Goal: Task Accomplishment & Management: Use online tool/utility

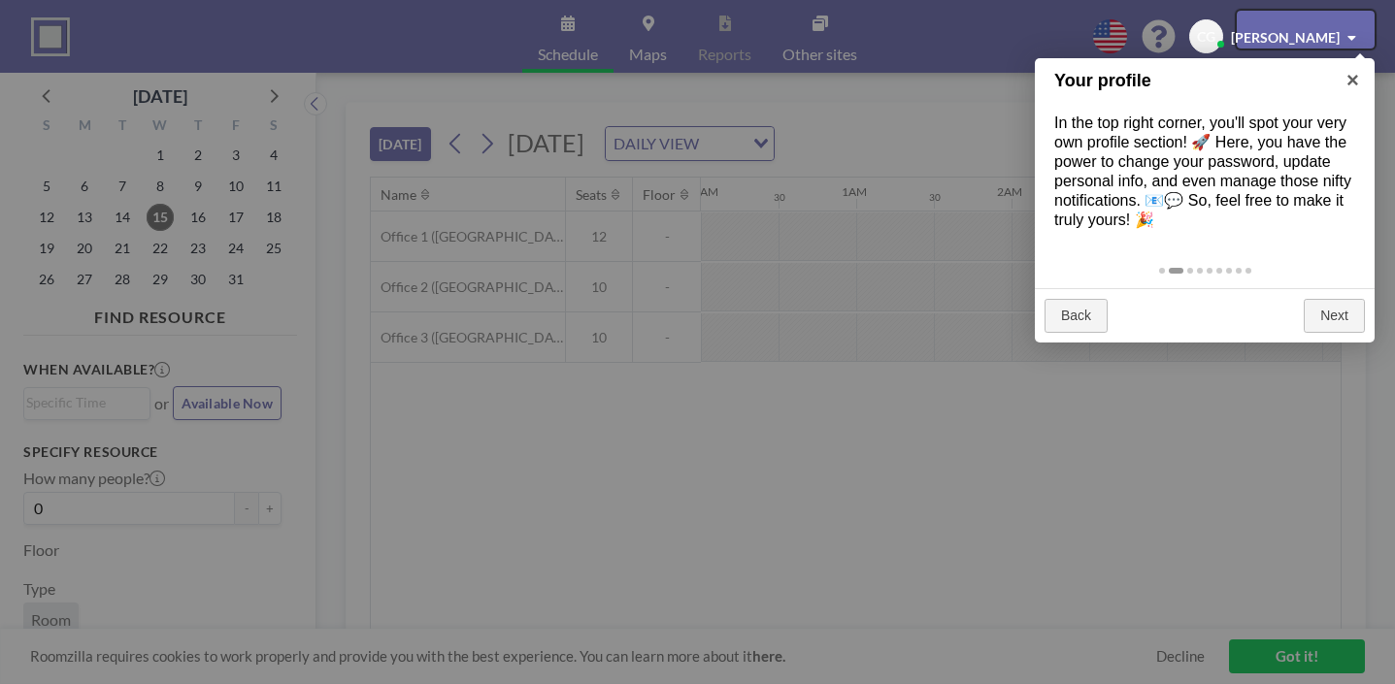
scroll to position [0, 1262]
click at [1140, 405] on div at bounding box center [697, 342] width 1395 height 684
click at [1323, 29] on div at bounding box center [1305, 29] width 138 height 37
click at [1359, 31] on div at bounding box center [1305, 29] width 138 height 37
click at [1299, 28] on div at bounding box center [1305, 29] width 138 height 37
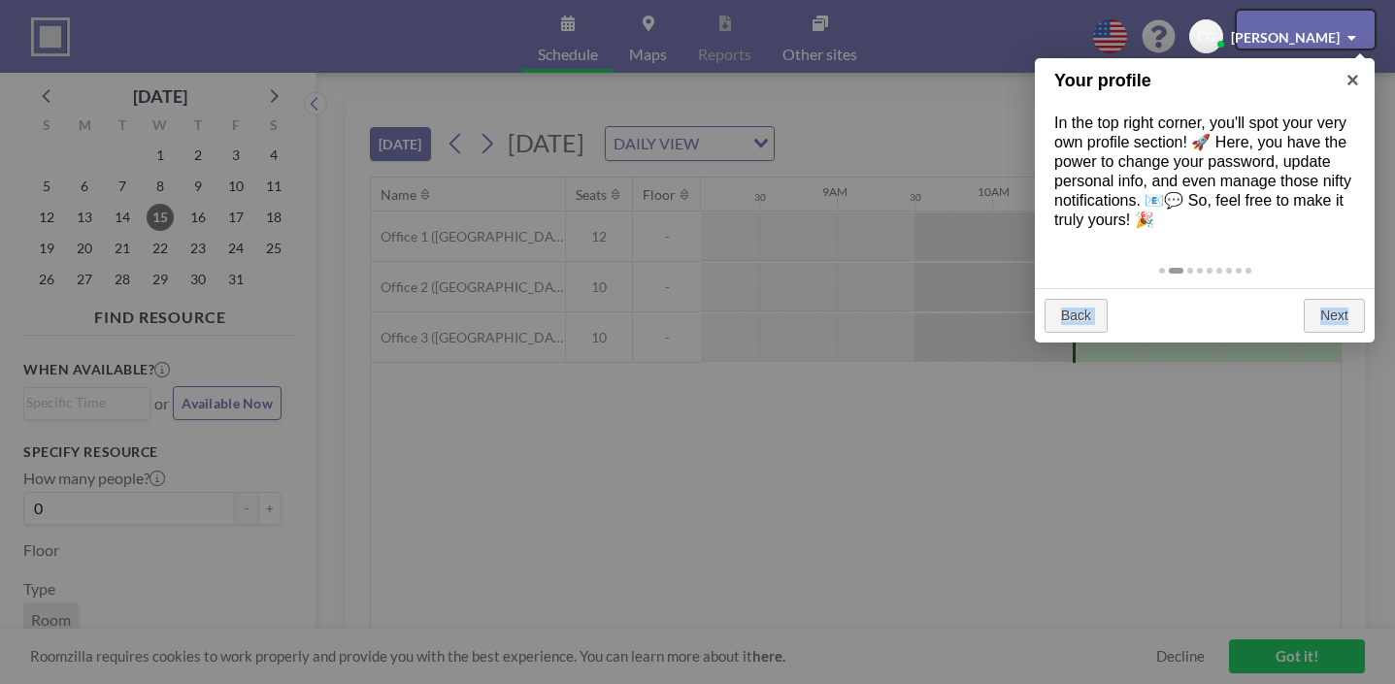
click at [1299, 28] on div at bounding box center [1305, 29] width 138 height 37
click at [1270, 27] on div at bounding box center [1305, 29] width 138 height 37
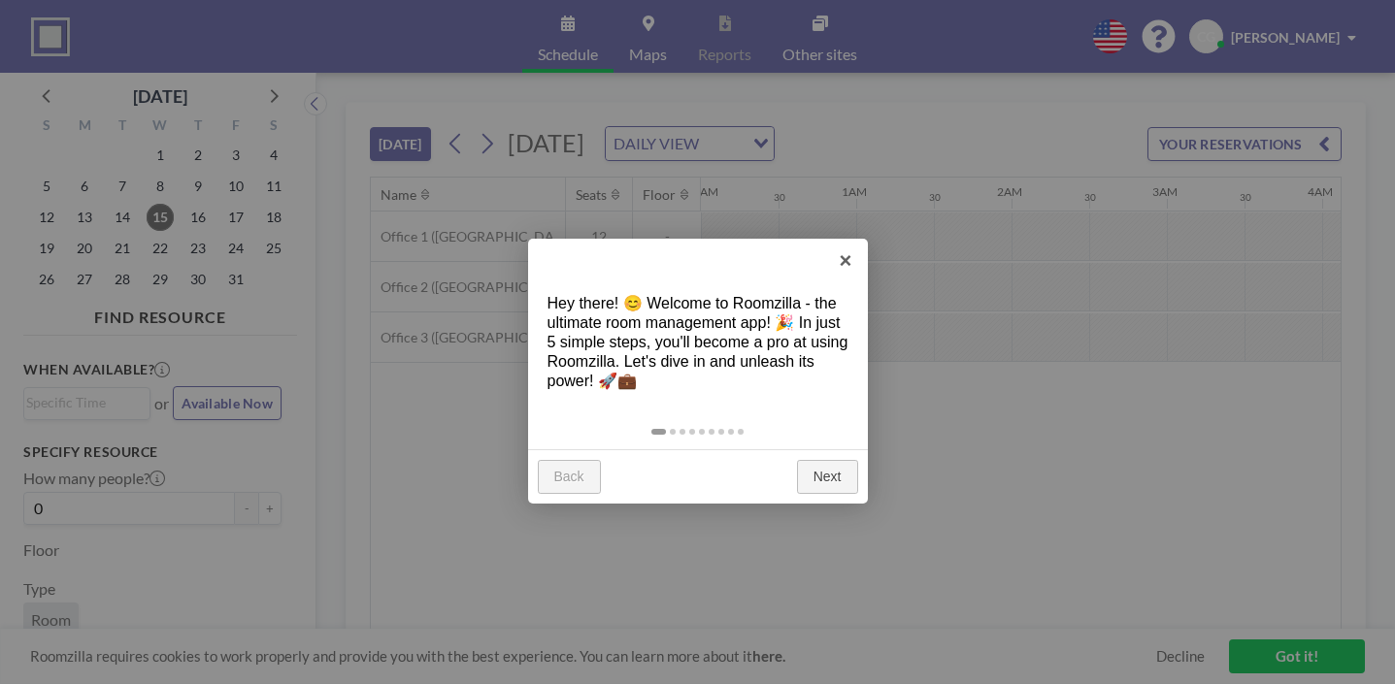
scroll to position [0, 1262]
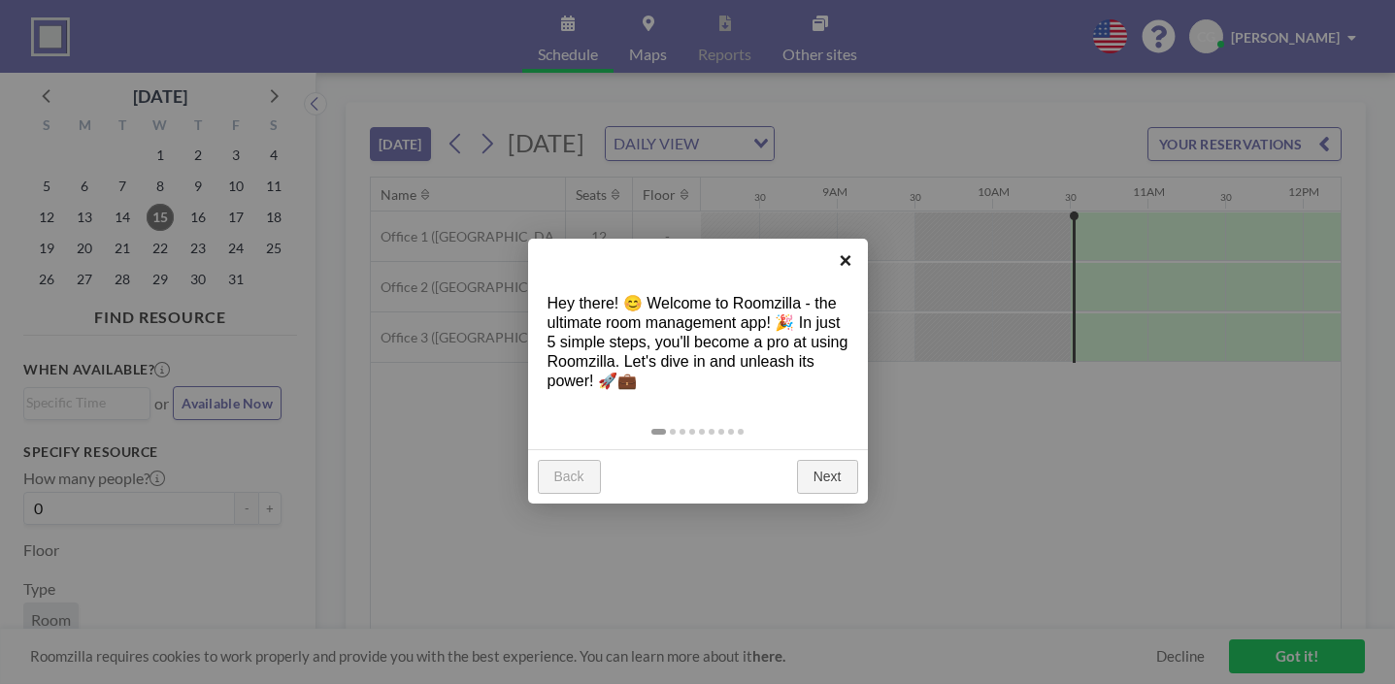
click at [847, 265] on link "×" at bounding box center [846, 261] width 44 height 44
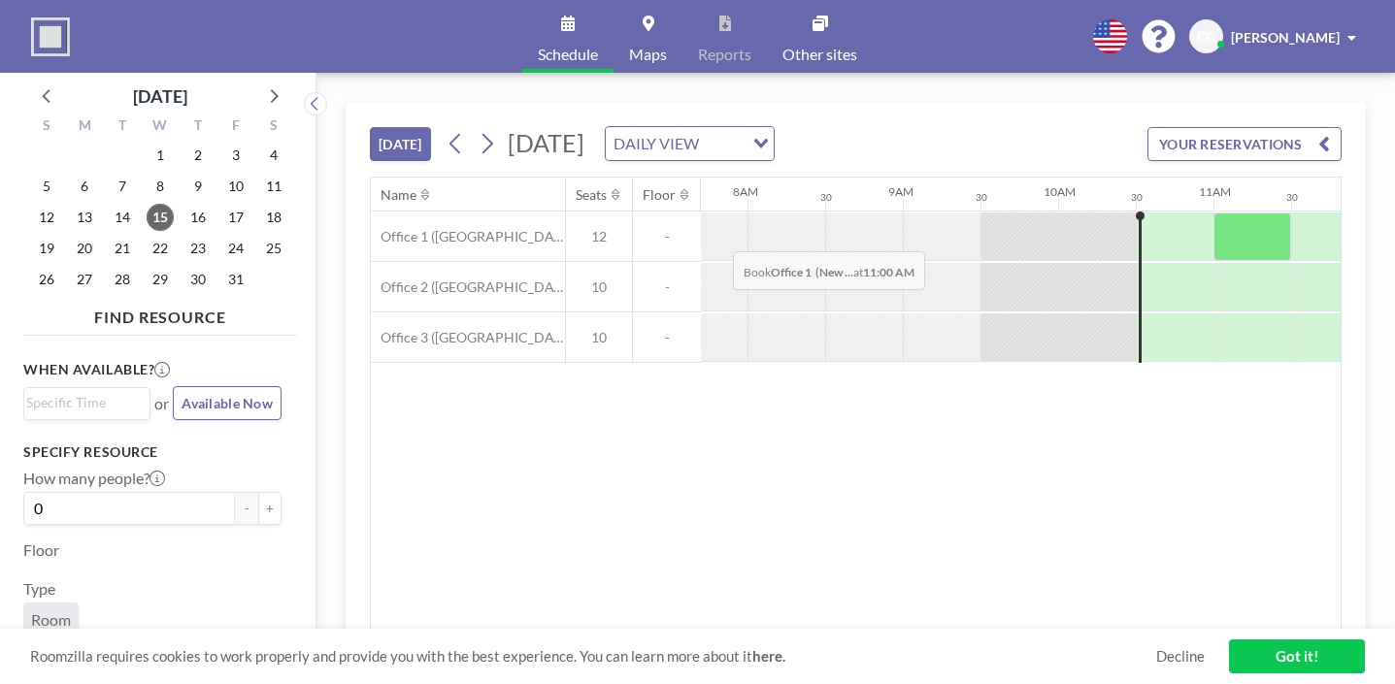
scroll to position [0, 1215]
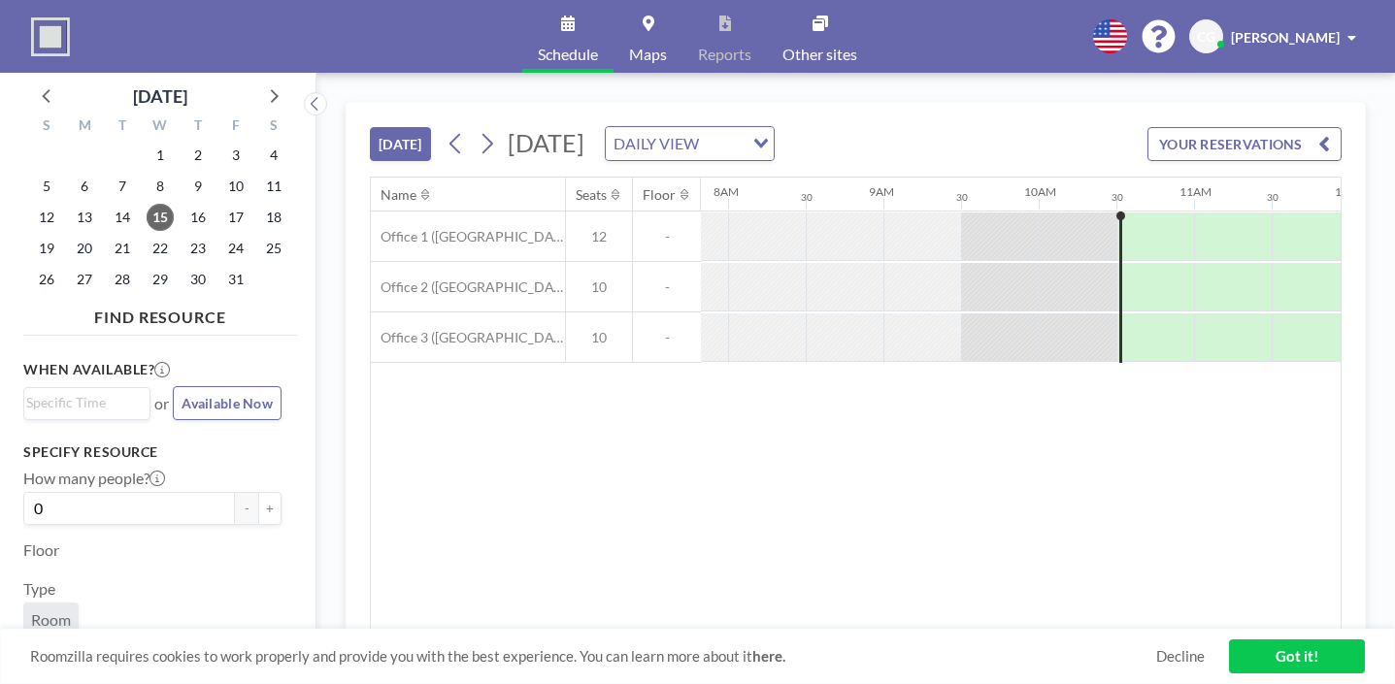
click at [1298, 666] on link "Got it!" at bounding box center [1297, 657] width 136 height 34
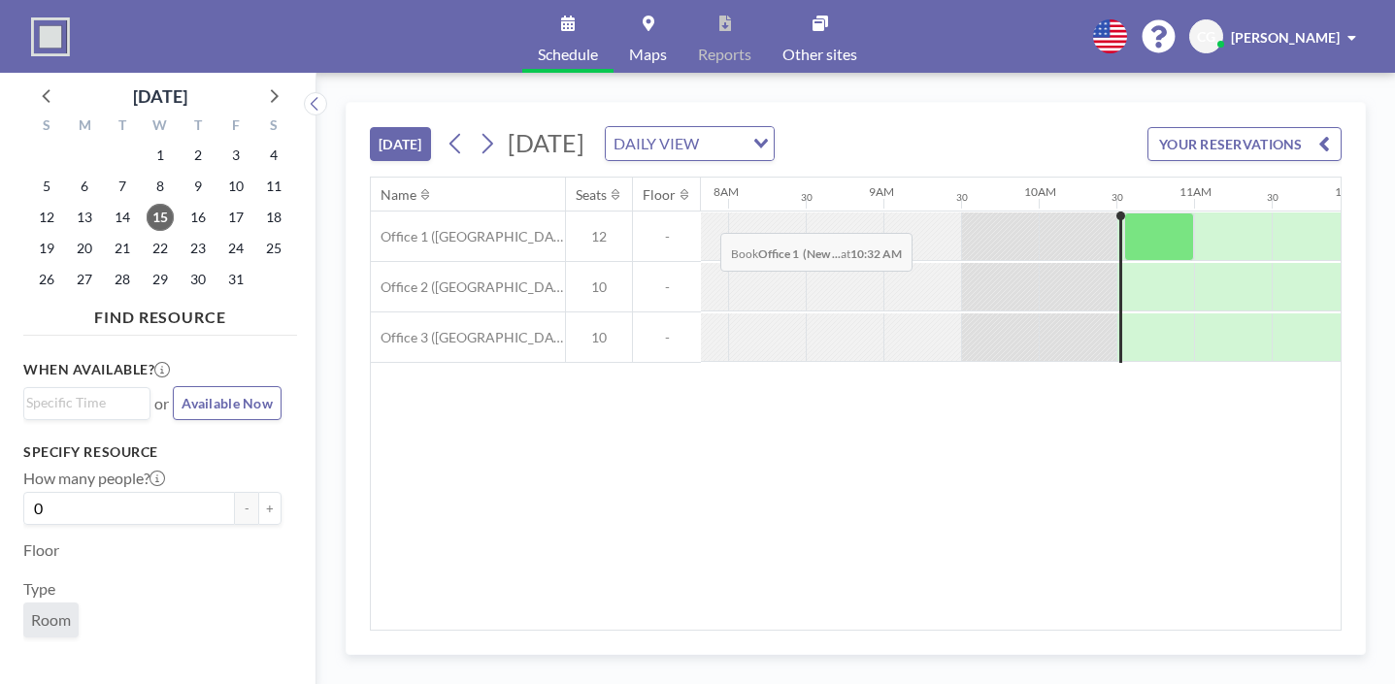
click at [1124, 213] on div at bounding box center [1159, 237] width 70 height 49
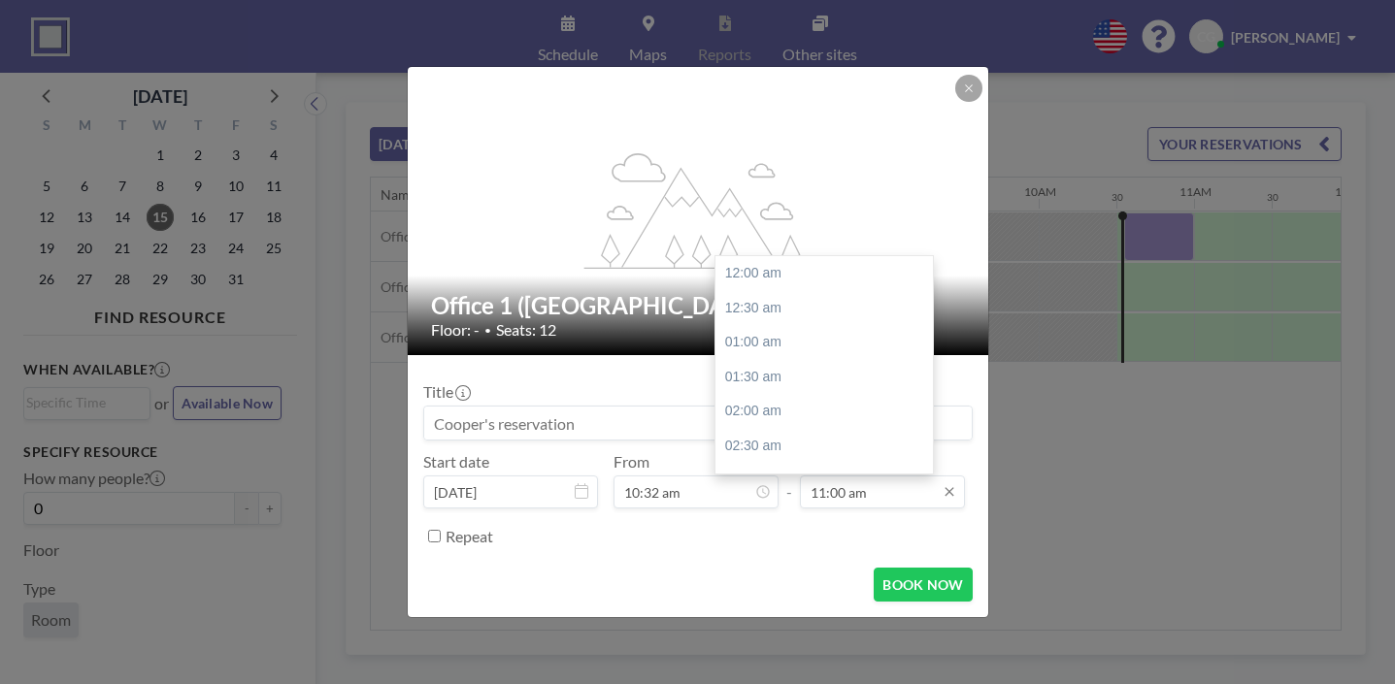
scroll to position [662, 0]
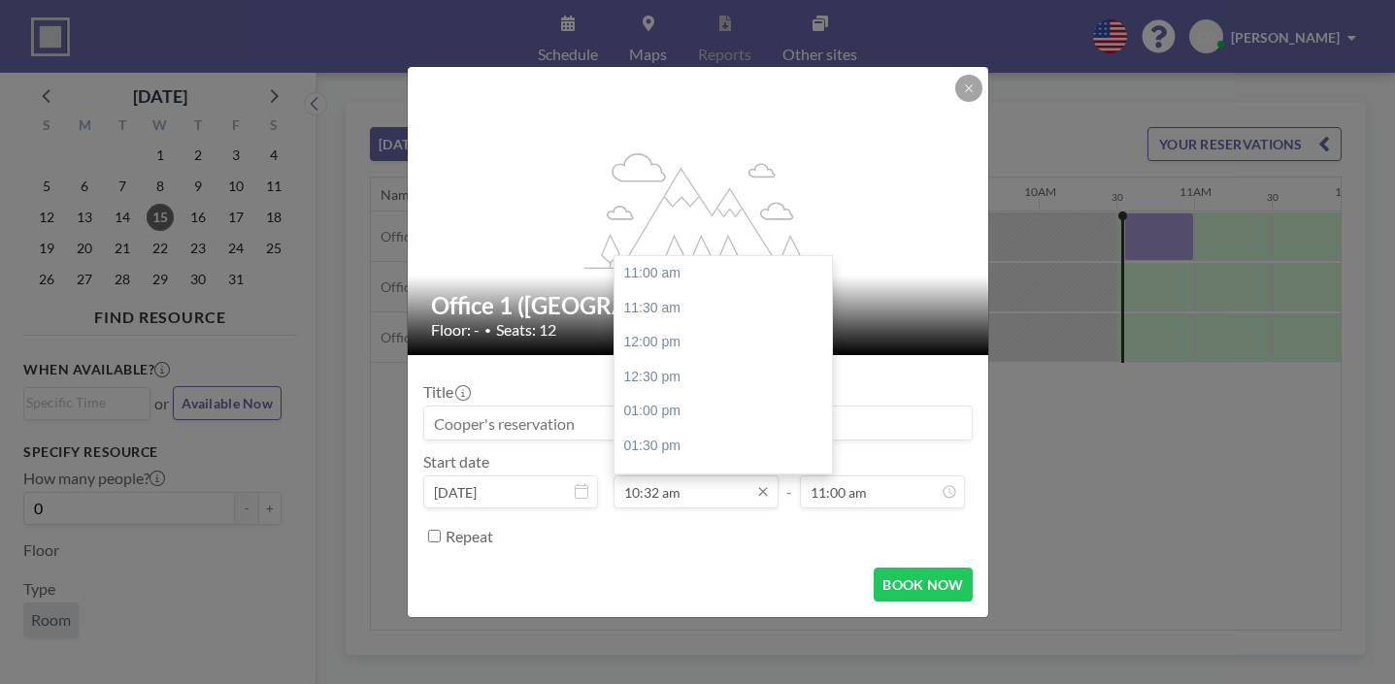
click at [669, 476] on input "10:32 am" at bounding box center [695, 492] width 165 height 33
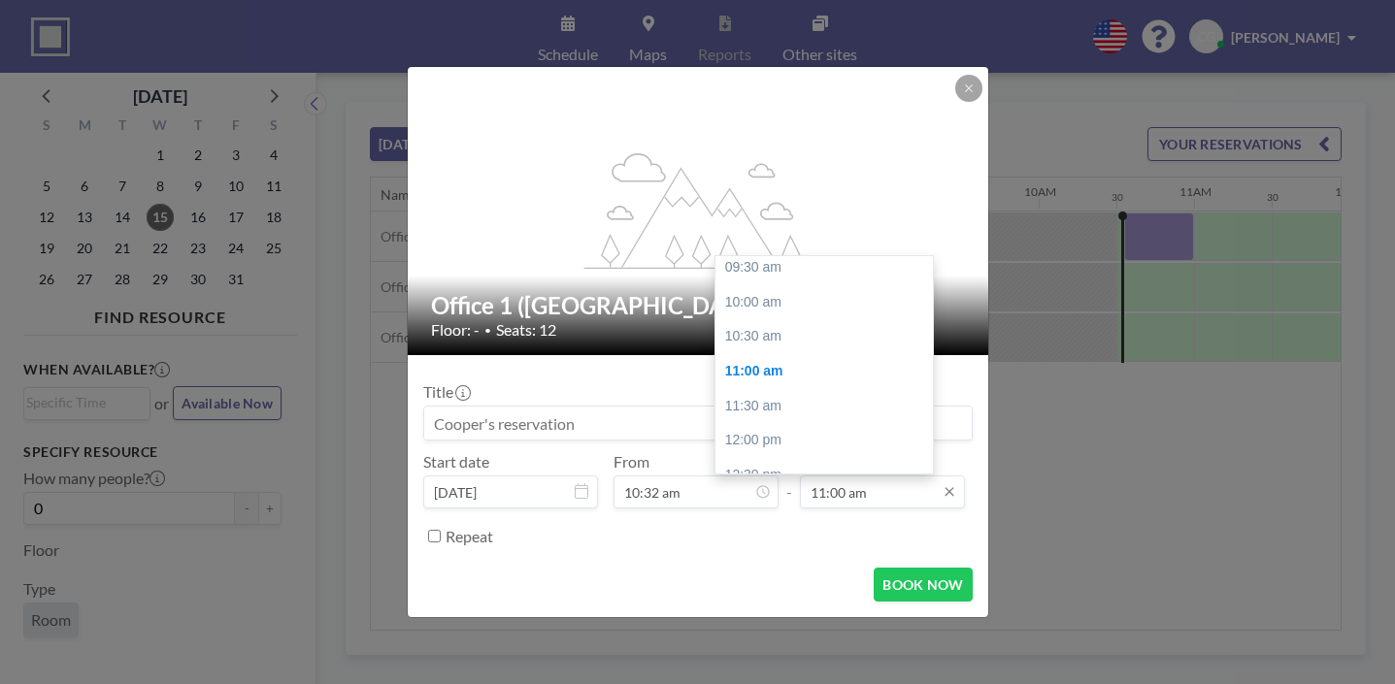
click at [819, 476] on input "11:00 am" at bounding box center [882, 492] width 165 height 33
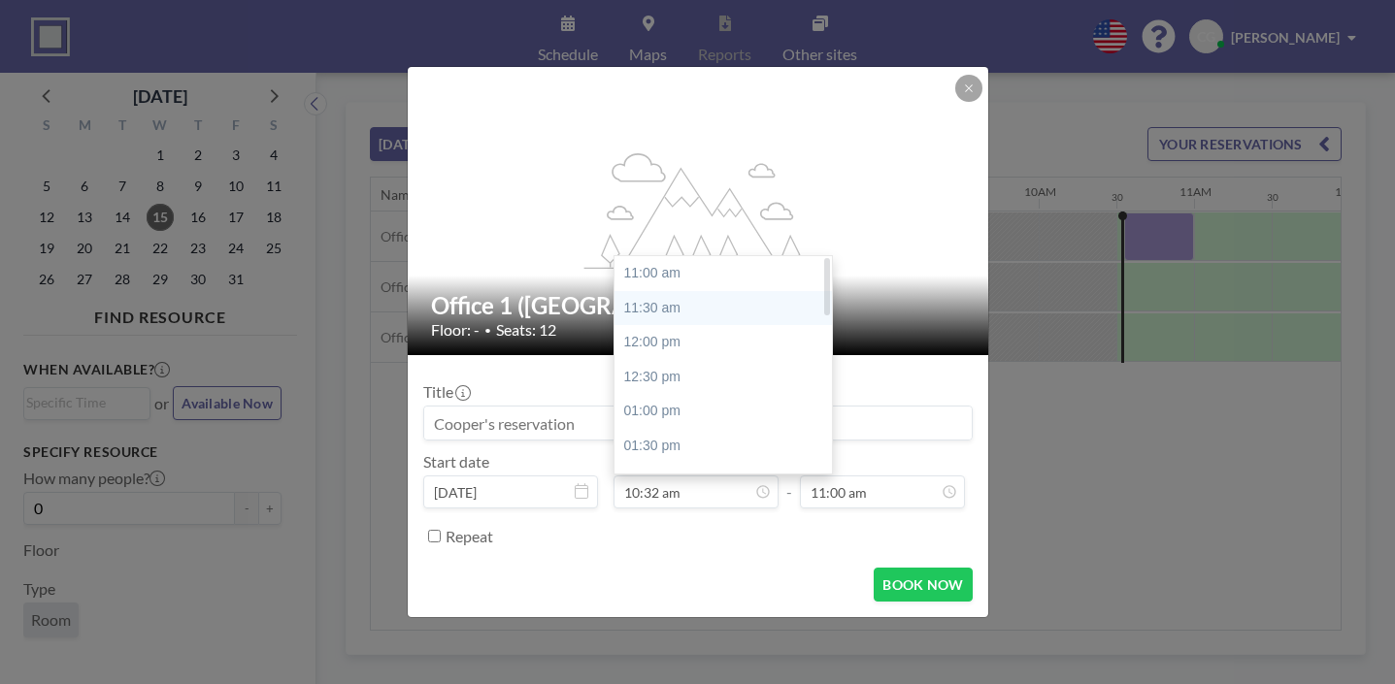
click at [701, 291] on div "11:30 am" at bounding box center [722, 308] width 217 height 35
type input "11:30 am"
type input "12:00 pm"
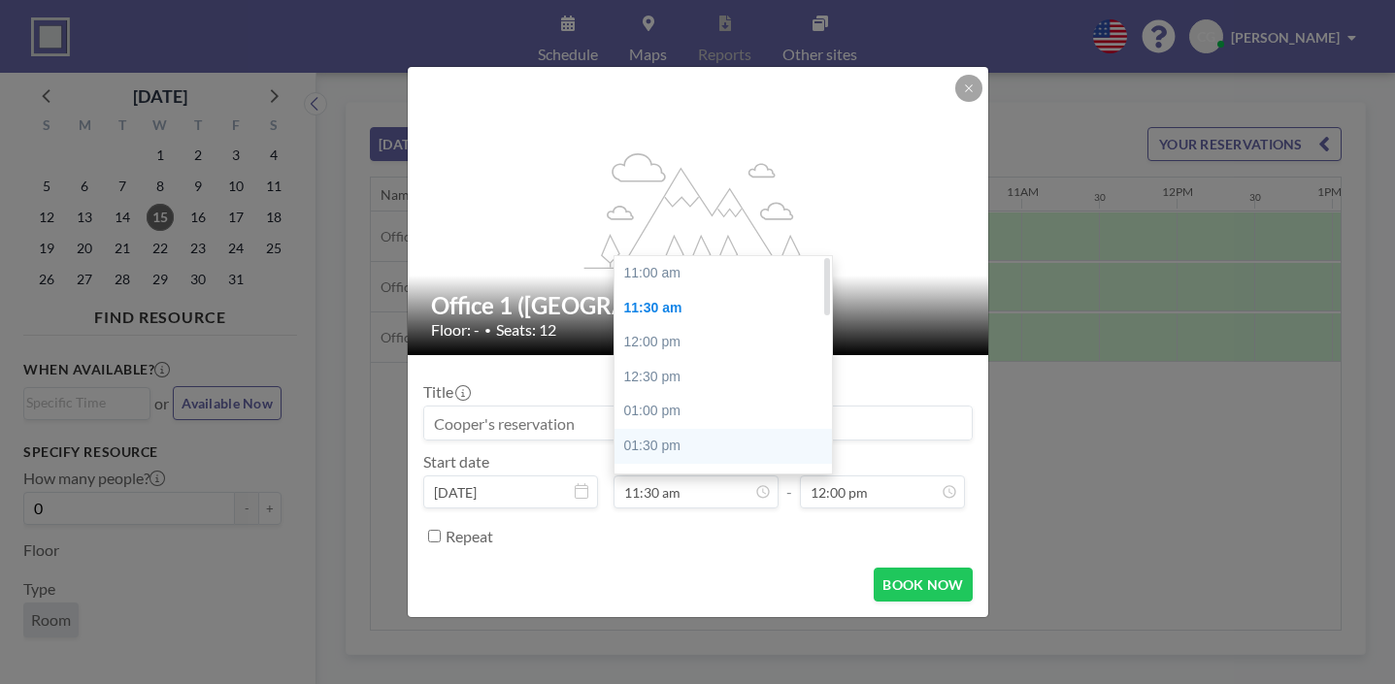
scroll to position [0, 0]
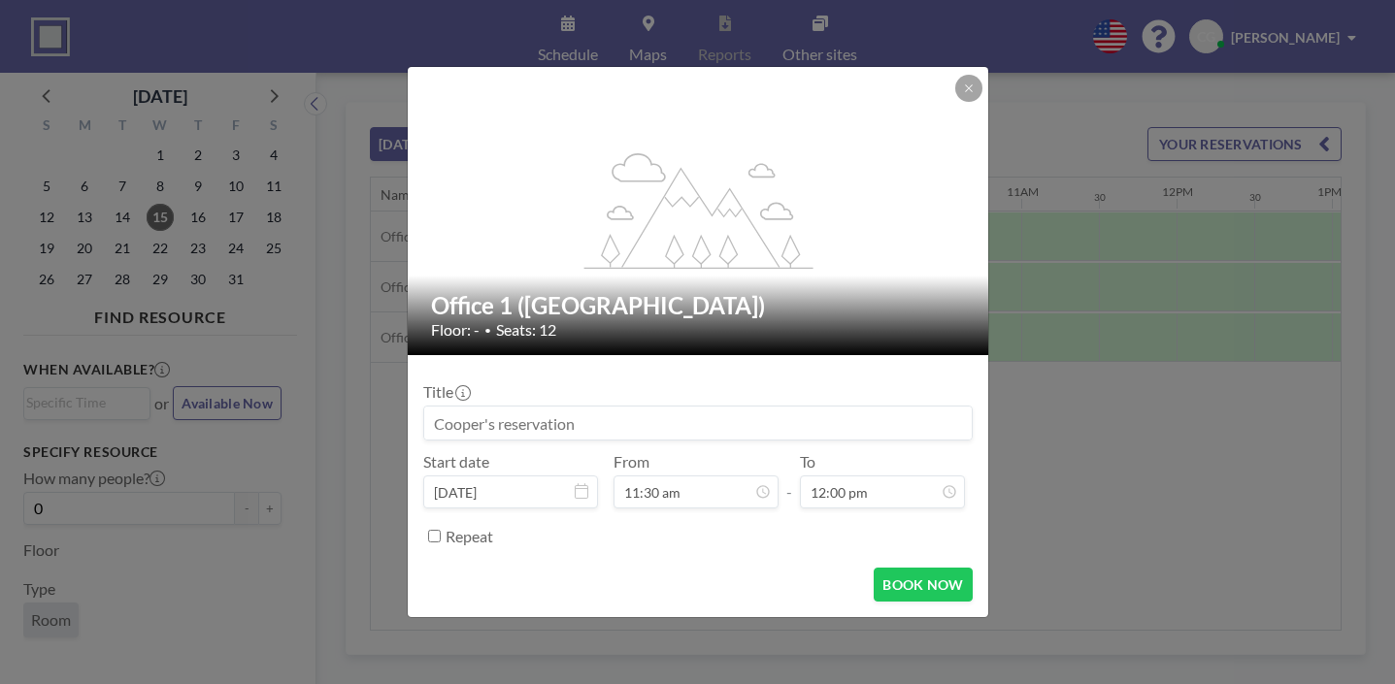
click at [677, 568] on div "BOOK NOW" at bounding box center [697, 585] width 549 height 34
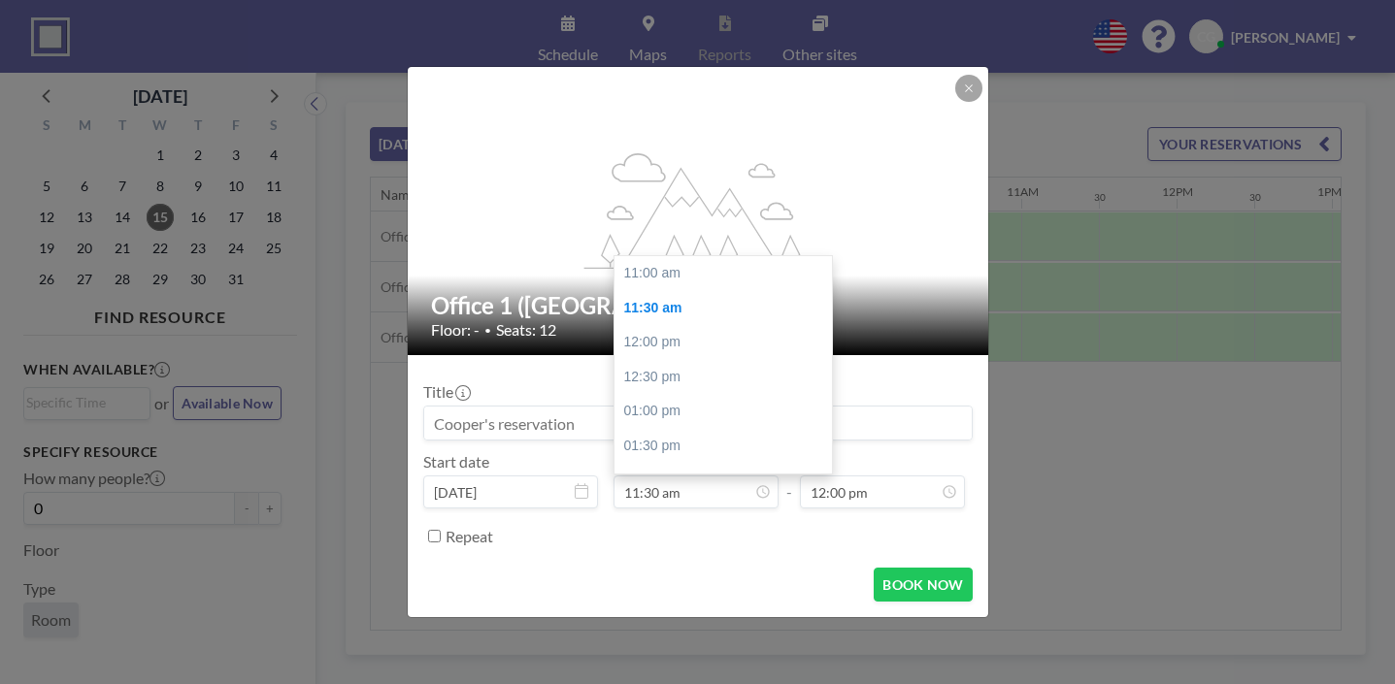
scroll to position [30, 0]
click at [963, 94] on icon at bounding box center [969, 88] width 12 height 12
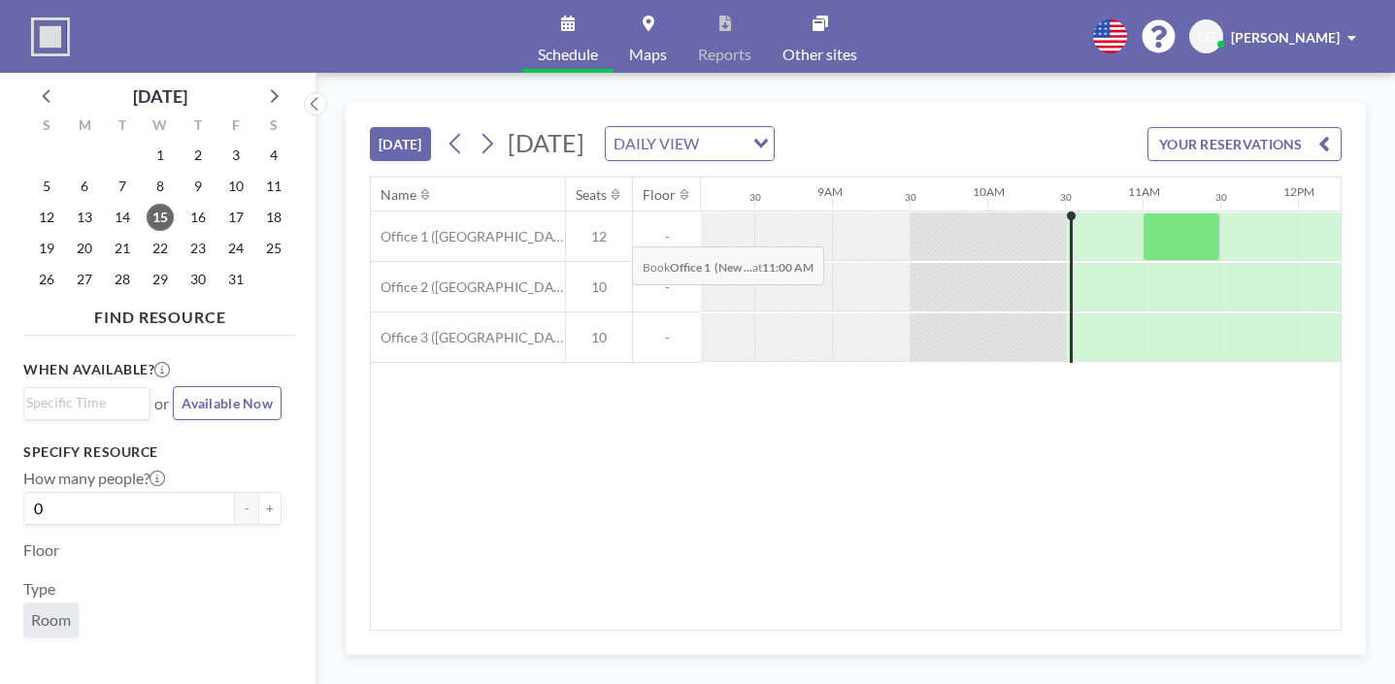
scroll to position [0, 1268]
click at [1071, 213] on div at bounding box center [1105, 237] width 69 height 49
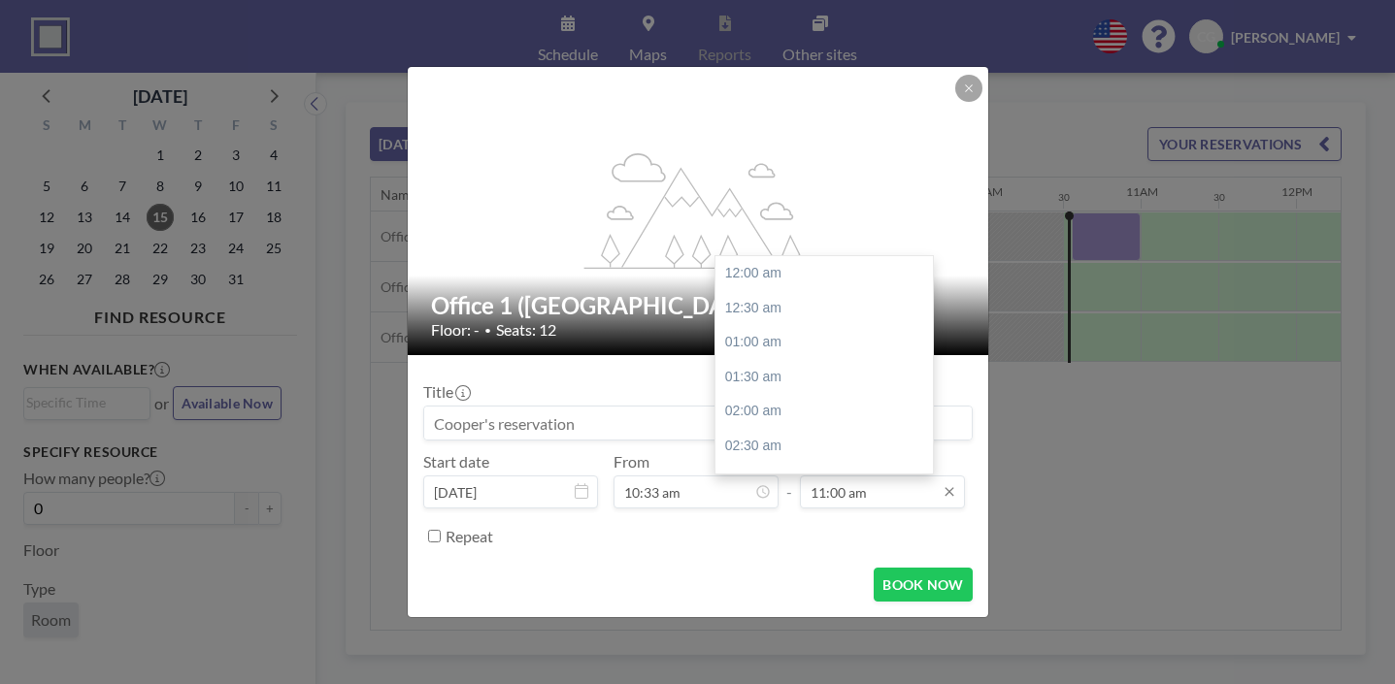
scroll to position [662, 0]
click at [826, 476] on input "11:00 am" at bounding box center [882, 492] width 165 height 33
click at [790, 389] on div "11:30 am" at bounding box center [823, 406] width 217 height 35
type input "11:30 am"
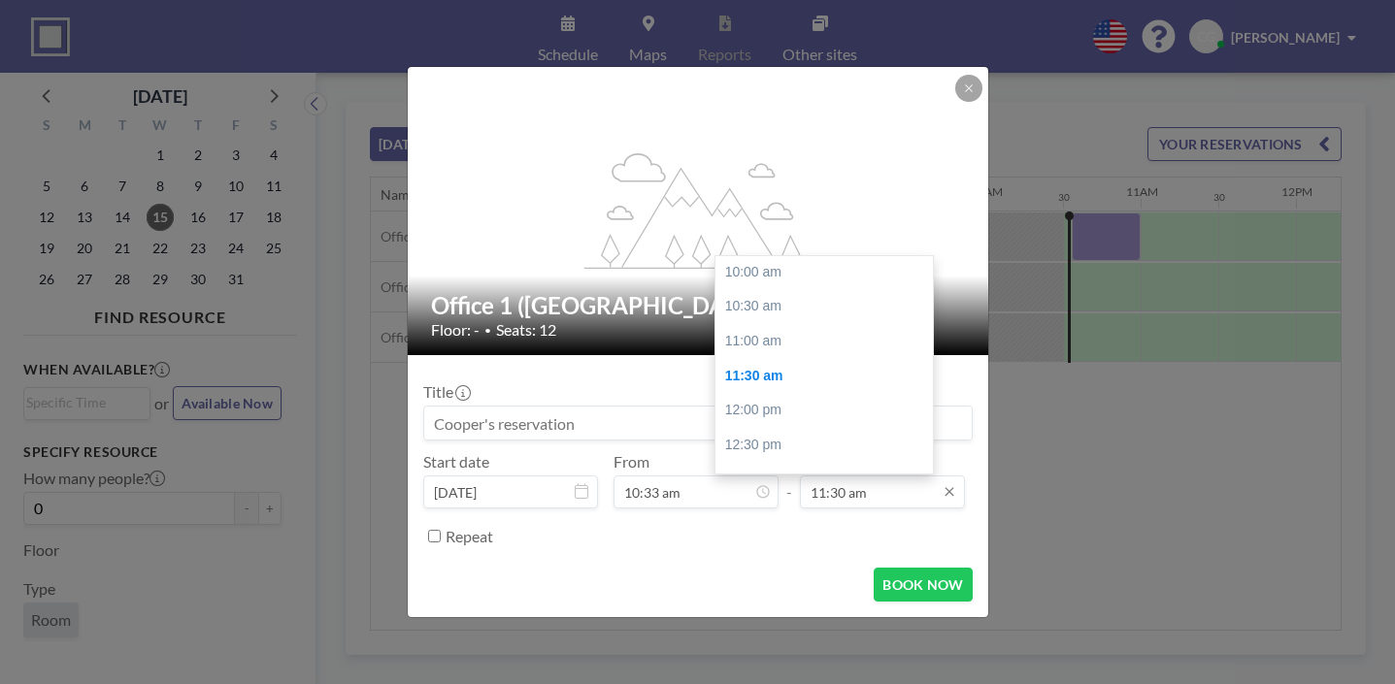
click at [800, 476] on input "11:30 am" at bounding box center [882, 492] width 165 height 33
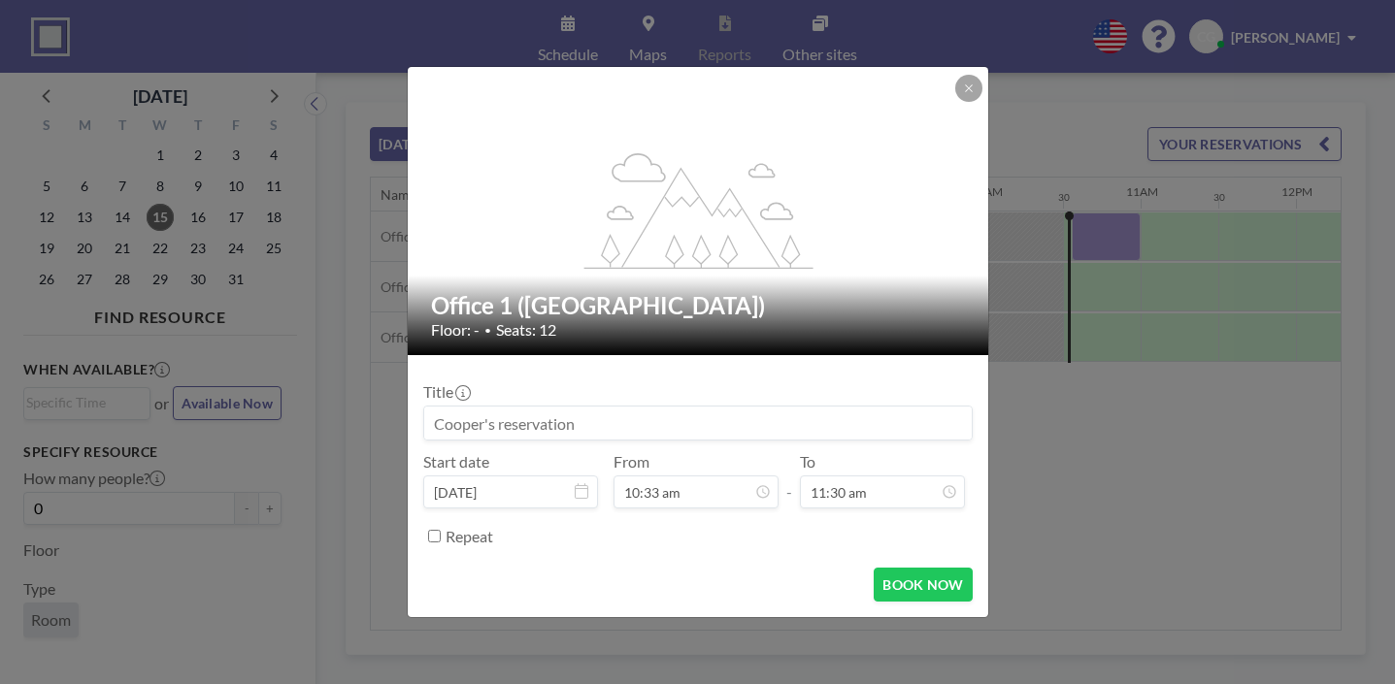
click at [777, 524] on form "Title Start date [DATE] From 10:33 am - To 11:30 am 12:00 am 12:30 am 01:00 am …" at bounding box center [698, 486] width 580 height 262
click at [965, 91] on icon at bounding box center [968, 87] width 7 height 7
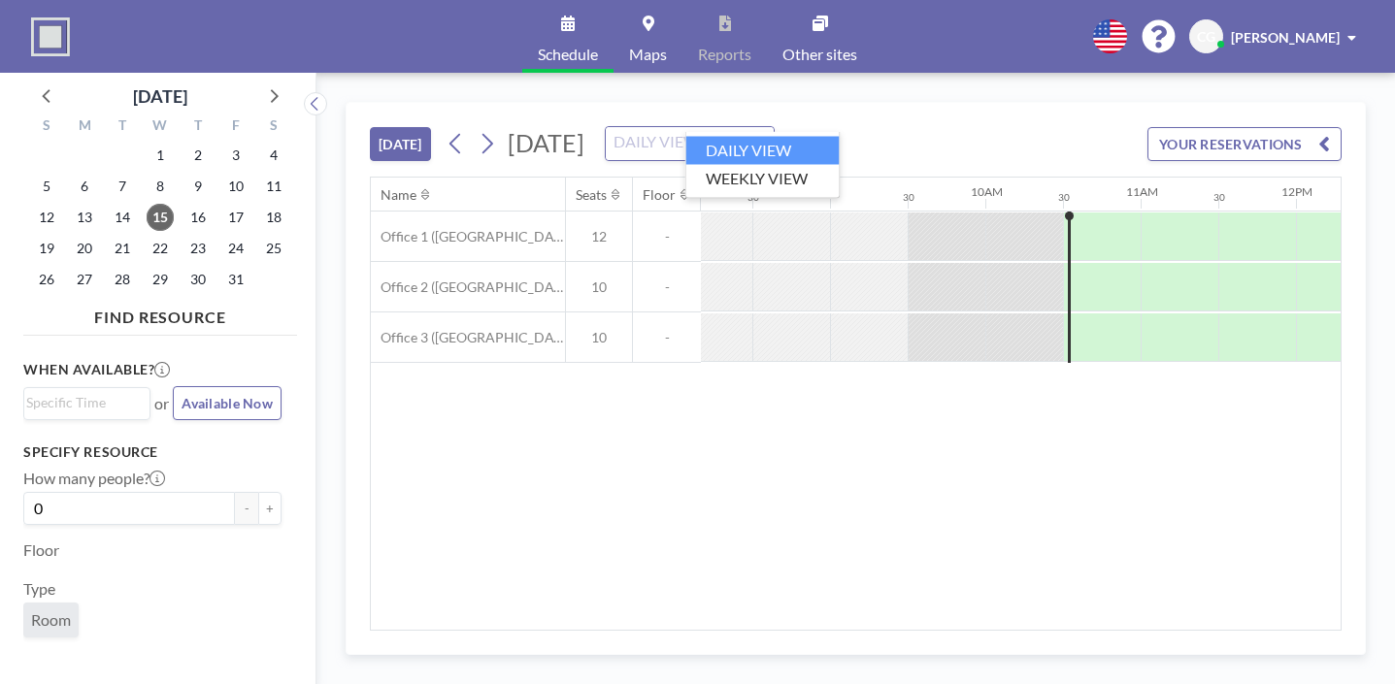
click at [751, 127] on div "DAILY VIEW" at bounding box center [679, 141] width 146 height 29
click at [735, 167] on li "WEEKLY VIEW" at bounding box center [762, 178] width 153 height 28
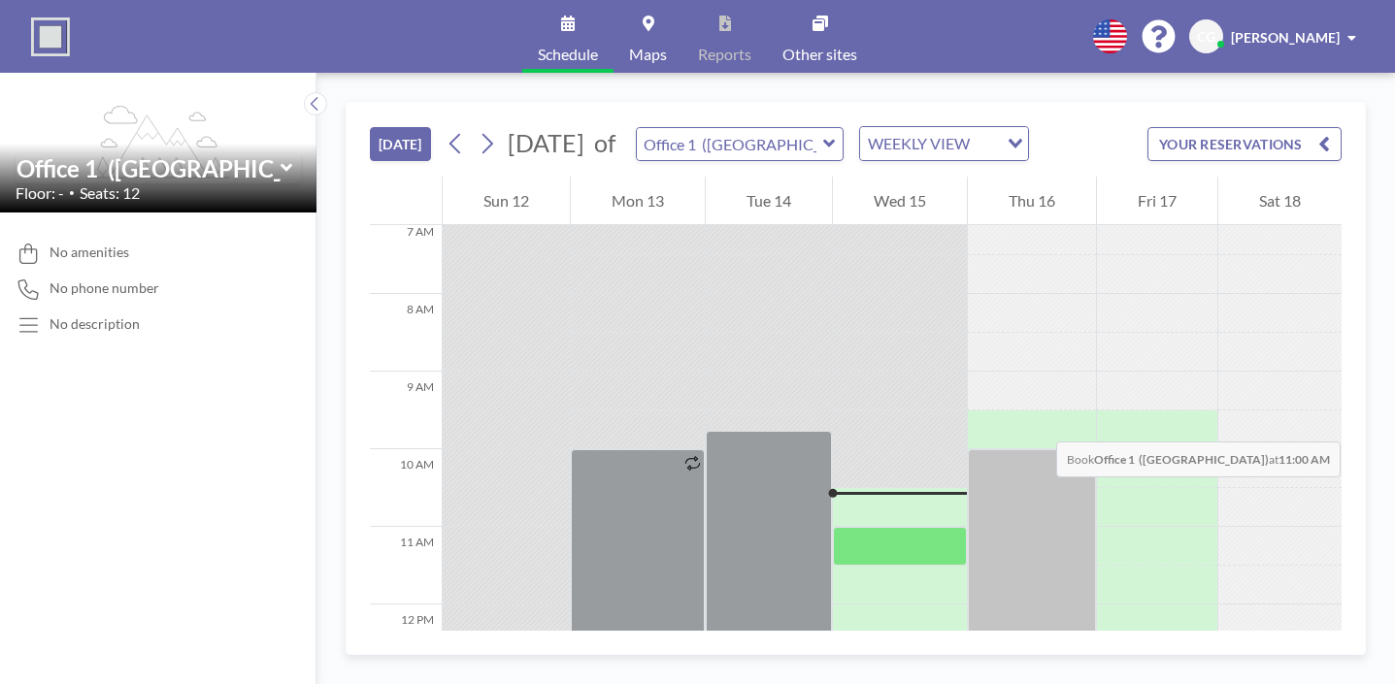
scroll to position [551, 0]
